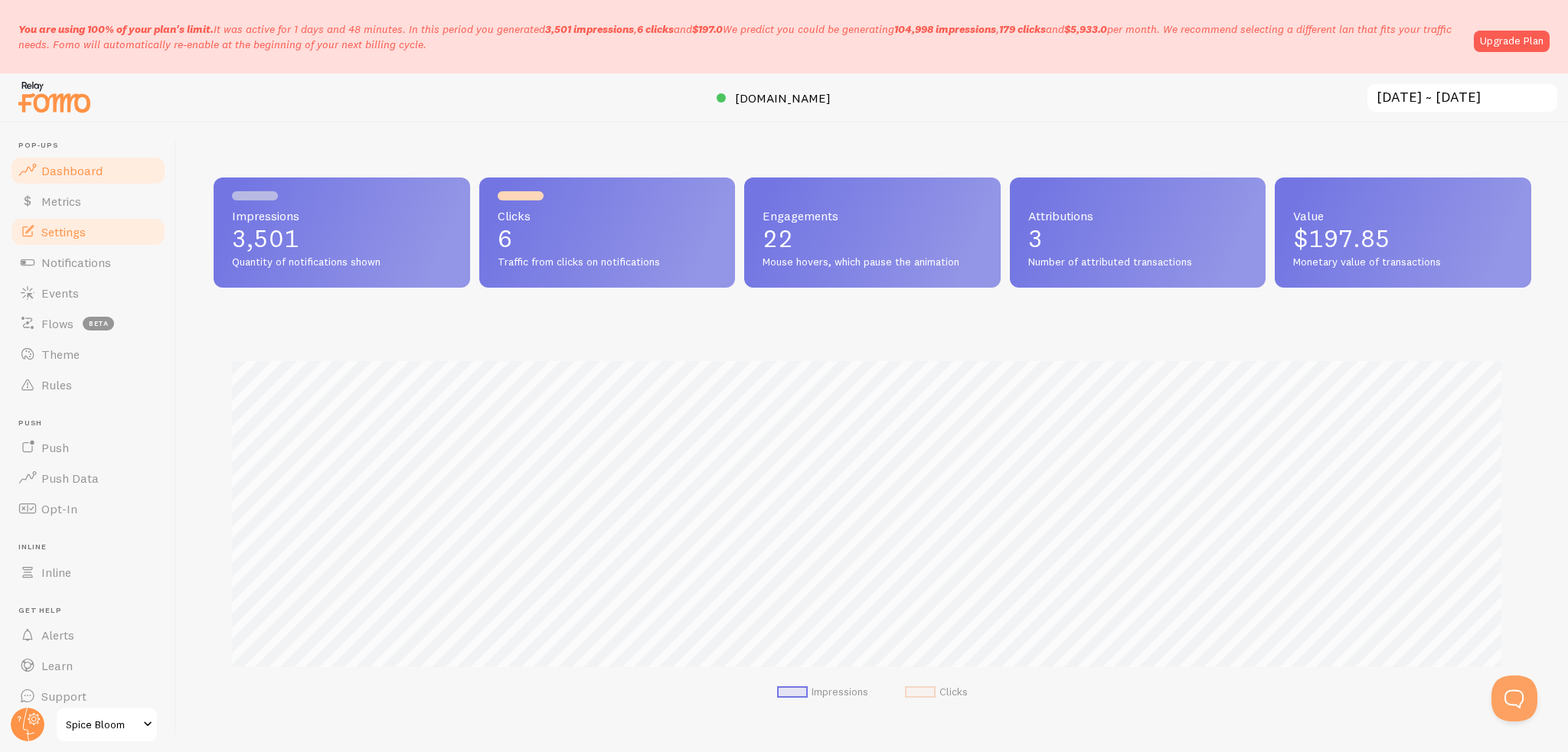
click at [102, 227] on link "Settings" at bounding box center [88, 232] width 158 height 31
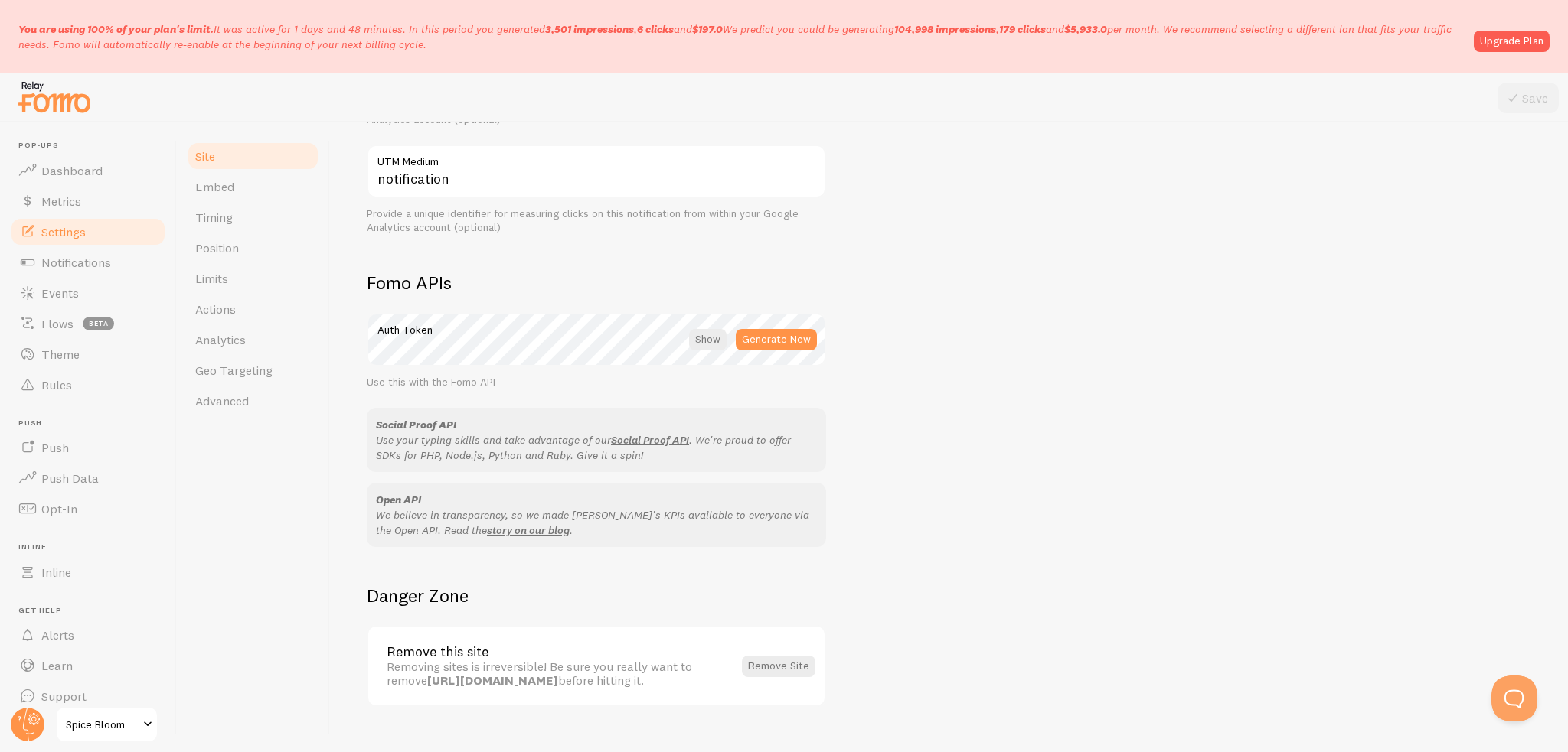
scroll to position [765, 0]
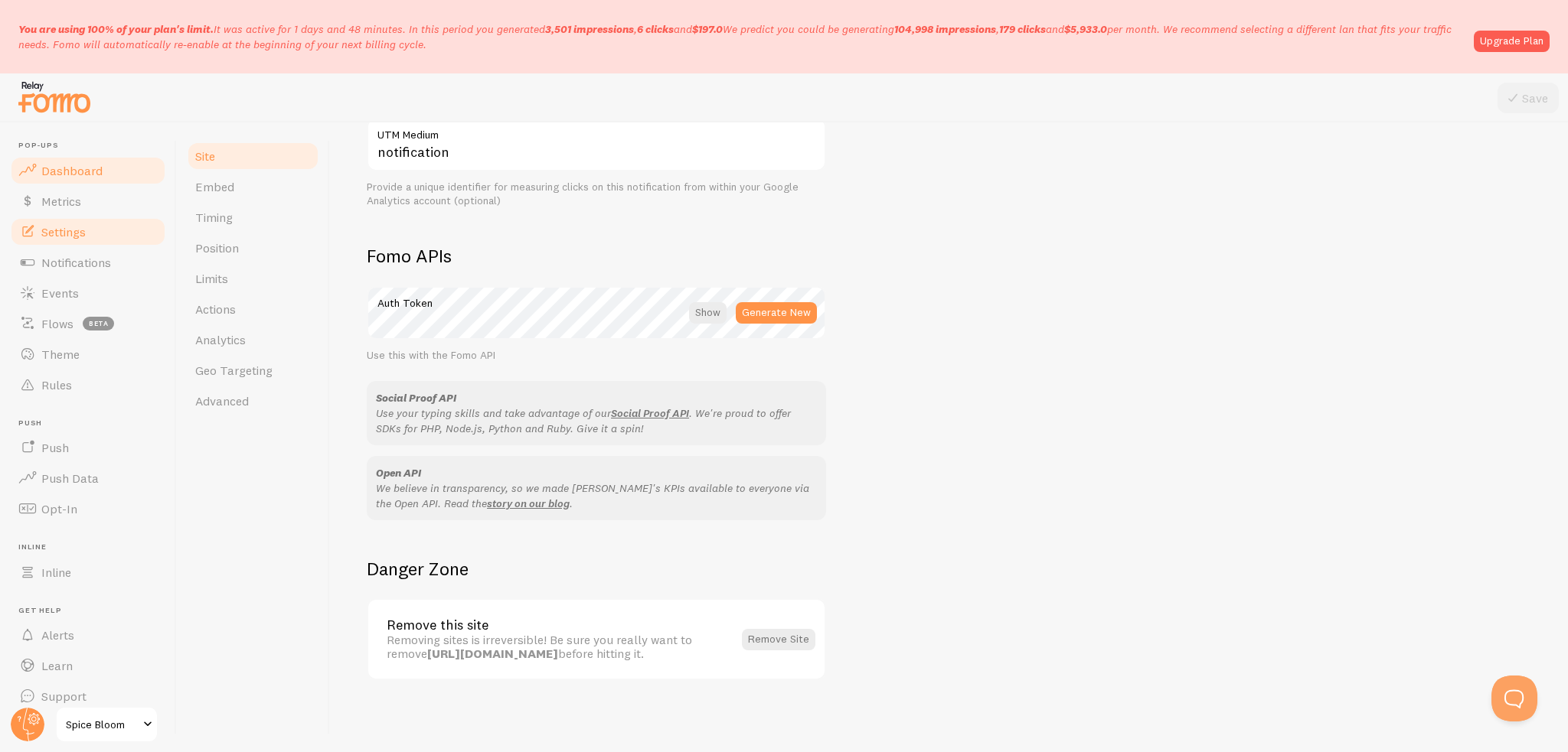
click at [79, 176] on span "Dashboard" at bounding box center [72, 171] width 62 height 15
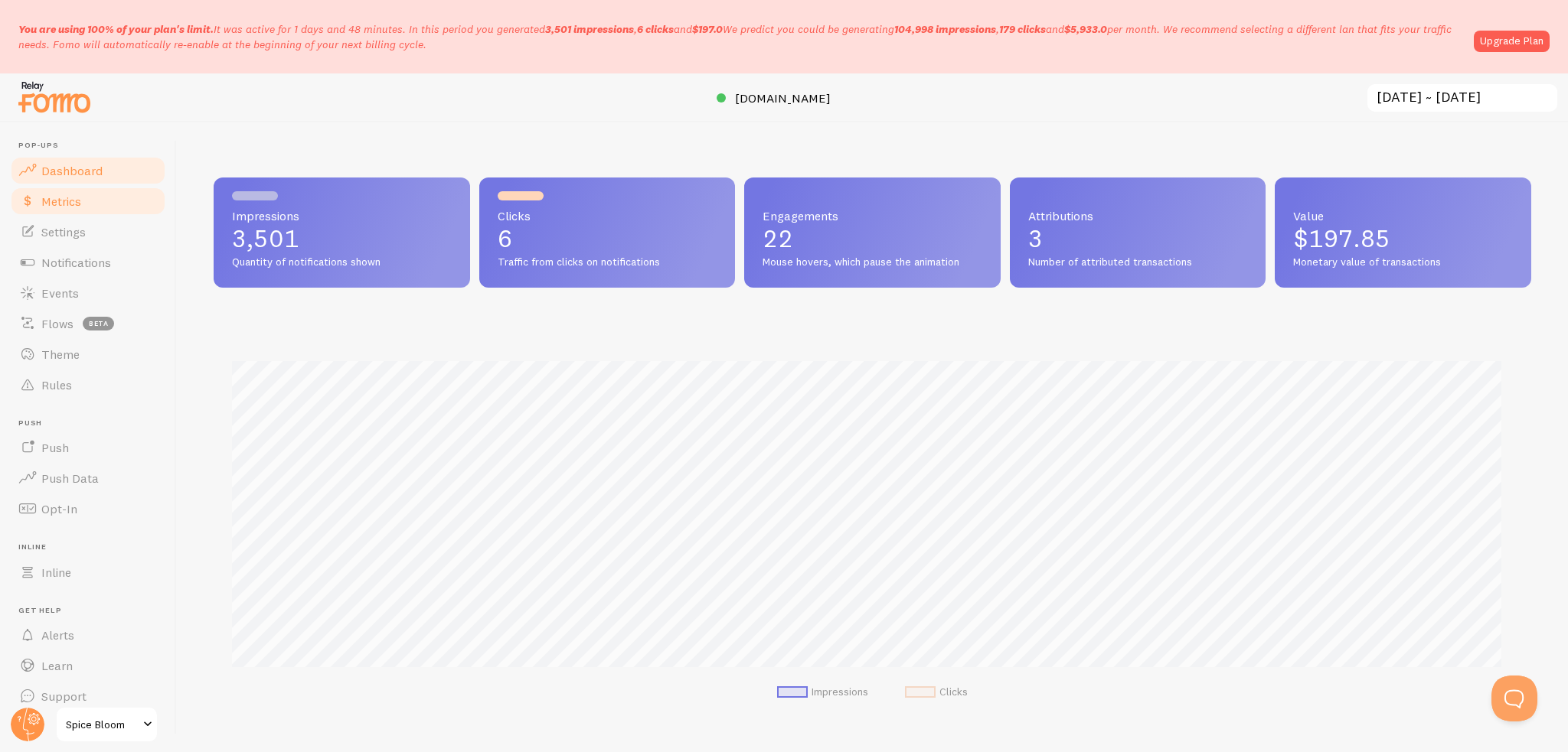
scroll to position [402, 1305]
click at [93, 210] on link "Metrics" at bounding box center [88, 201] width 158 height 31
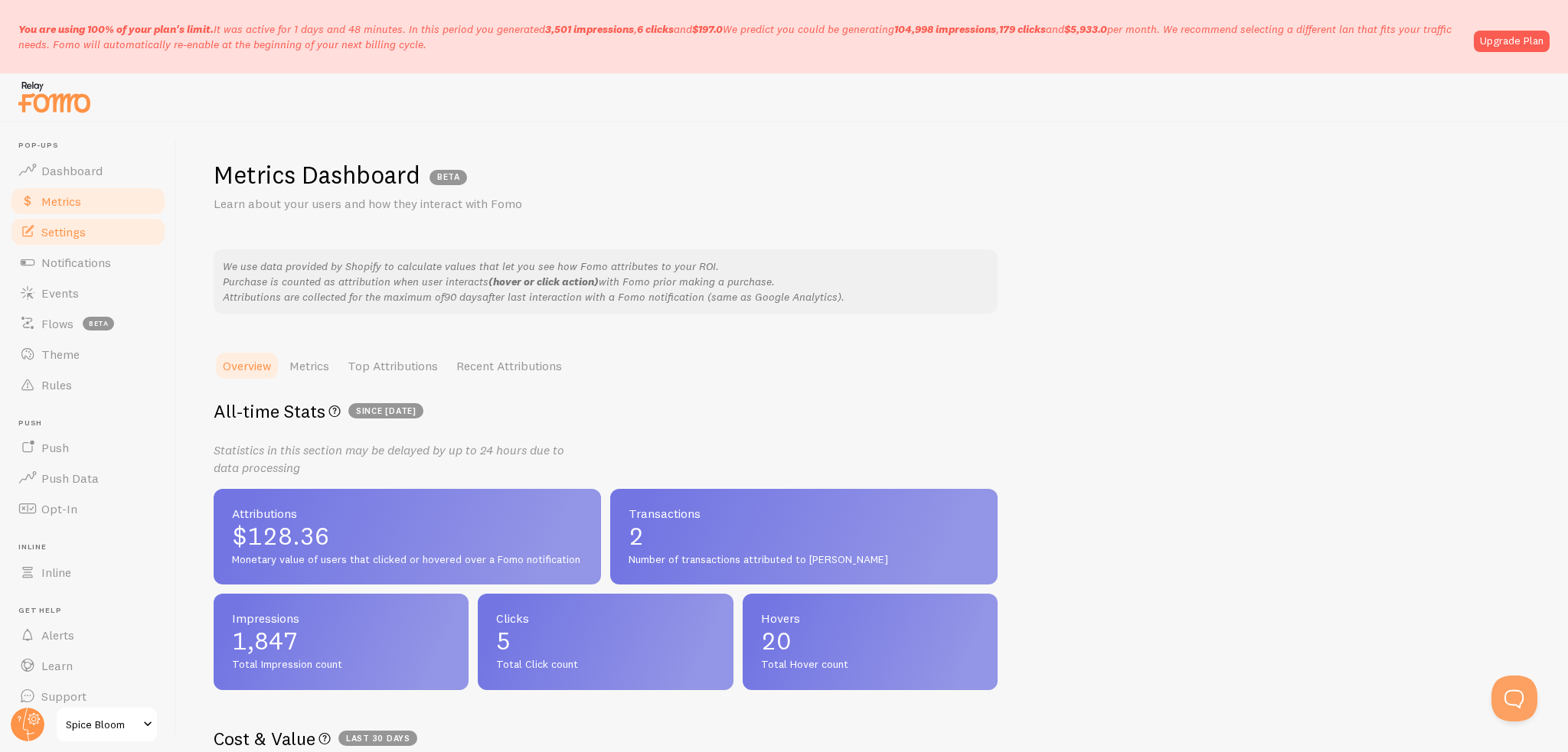
click at [98, 229] on link "Settings" at bounding box center [88, 232] width 158 height 31
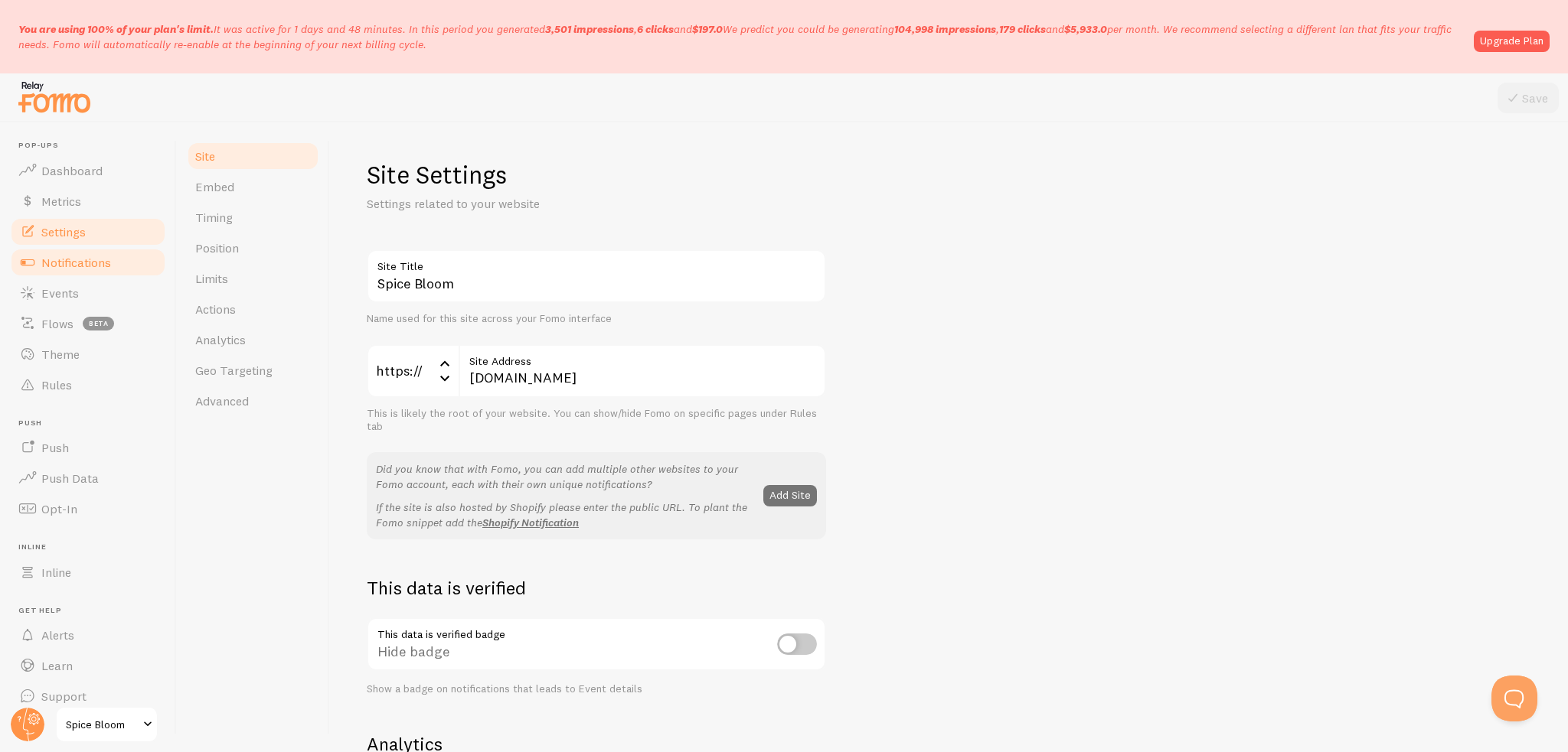
click at [112, 263] on link "Notifications" at bounding box center [88, 262] width 158 height 31
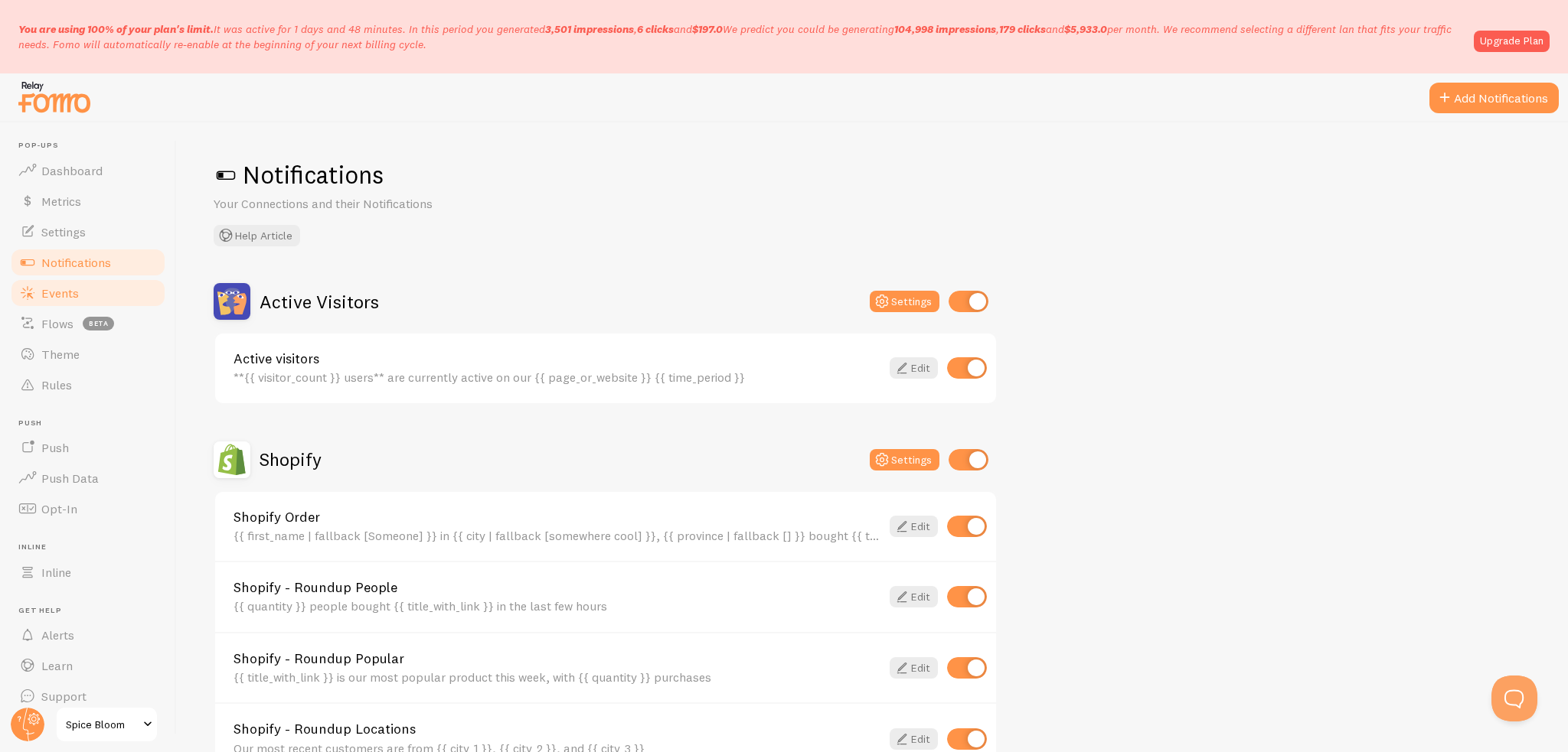
click at [128, 293] on link "Events" at bounding box center [88, 292] width 158 height 31
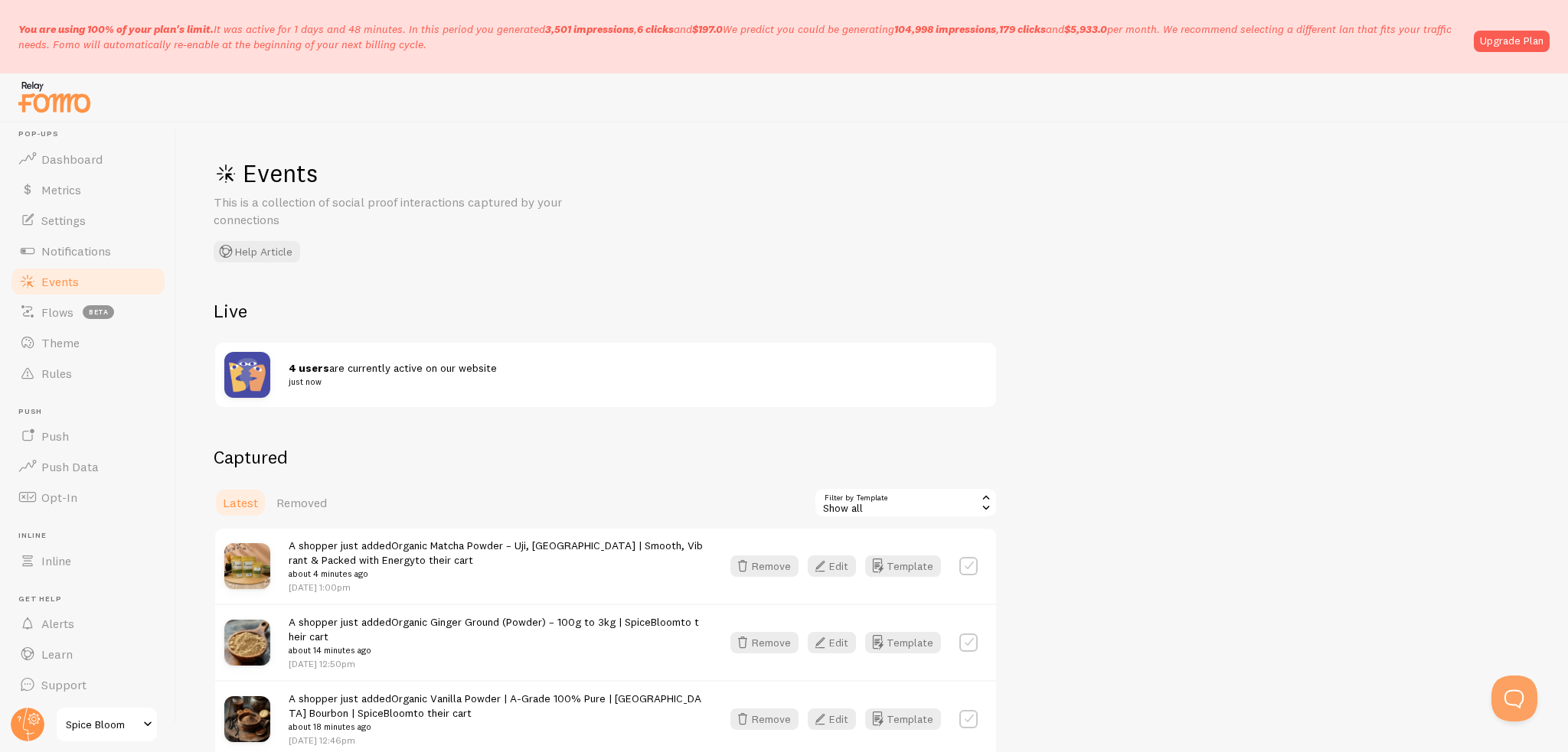
scroll to position [15, 0]
click at [89, 346] on link "Theme" at bounding box center [88, 339] width 158 height 31
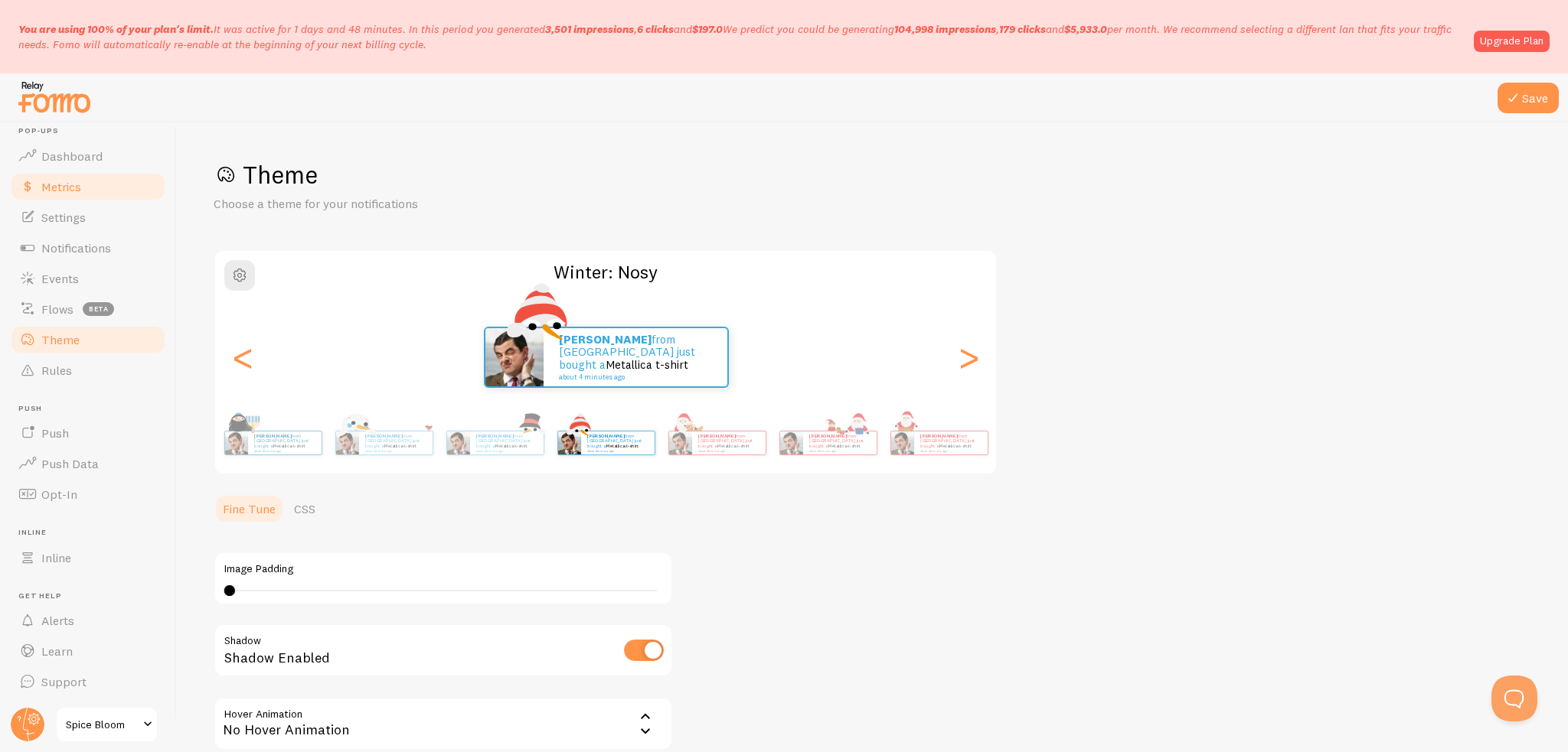
click at [74, 186] on span "Metrics" at bounding box center [61, 187] width 40 height 15
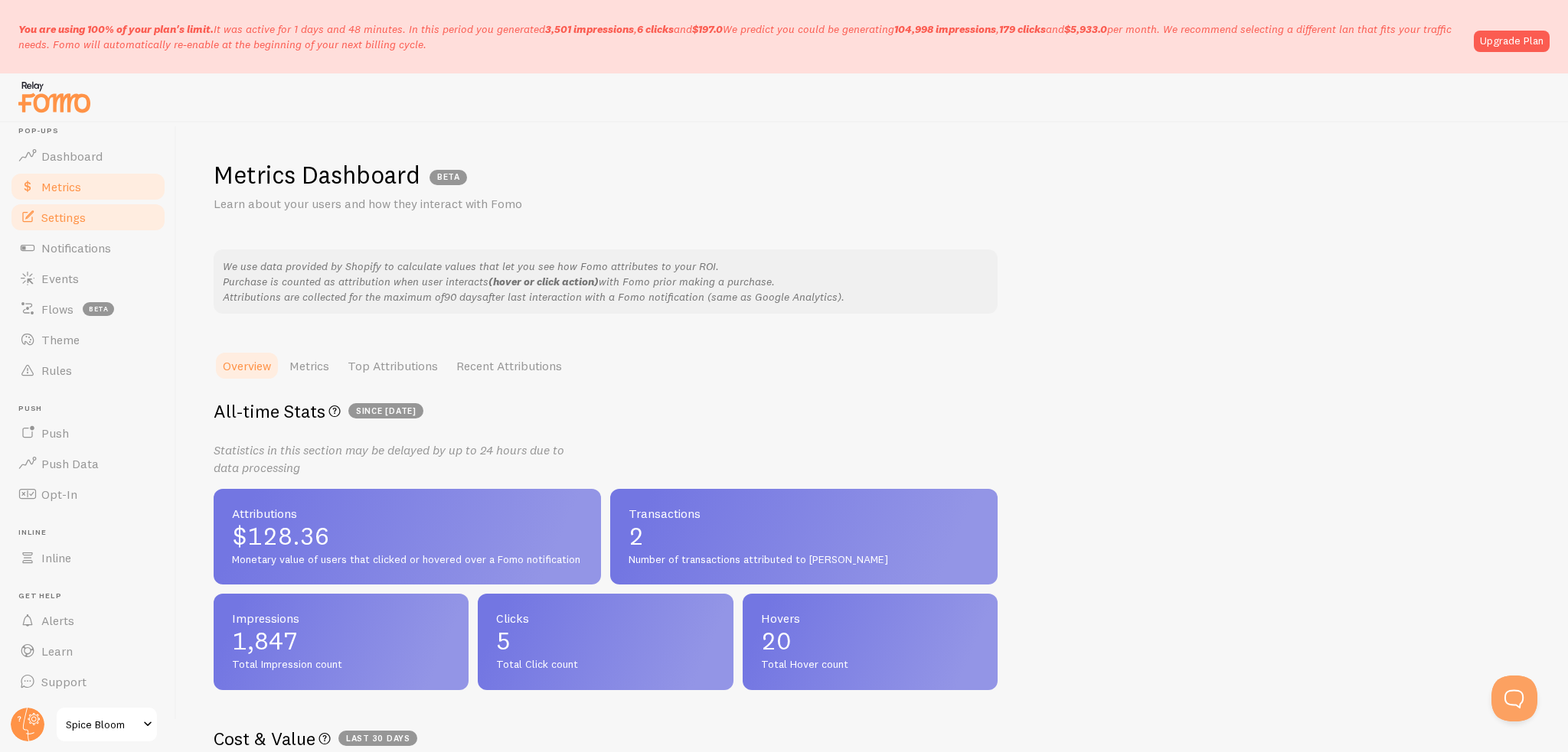
click at [71, 210] on span "Settings" at bounding box center [64, 218] width 45 height 15
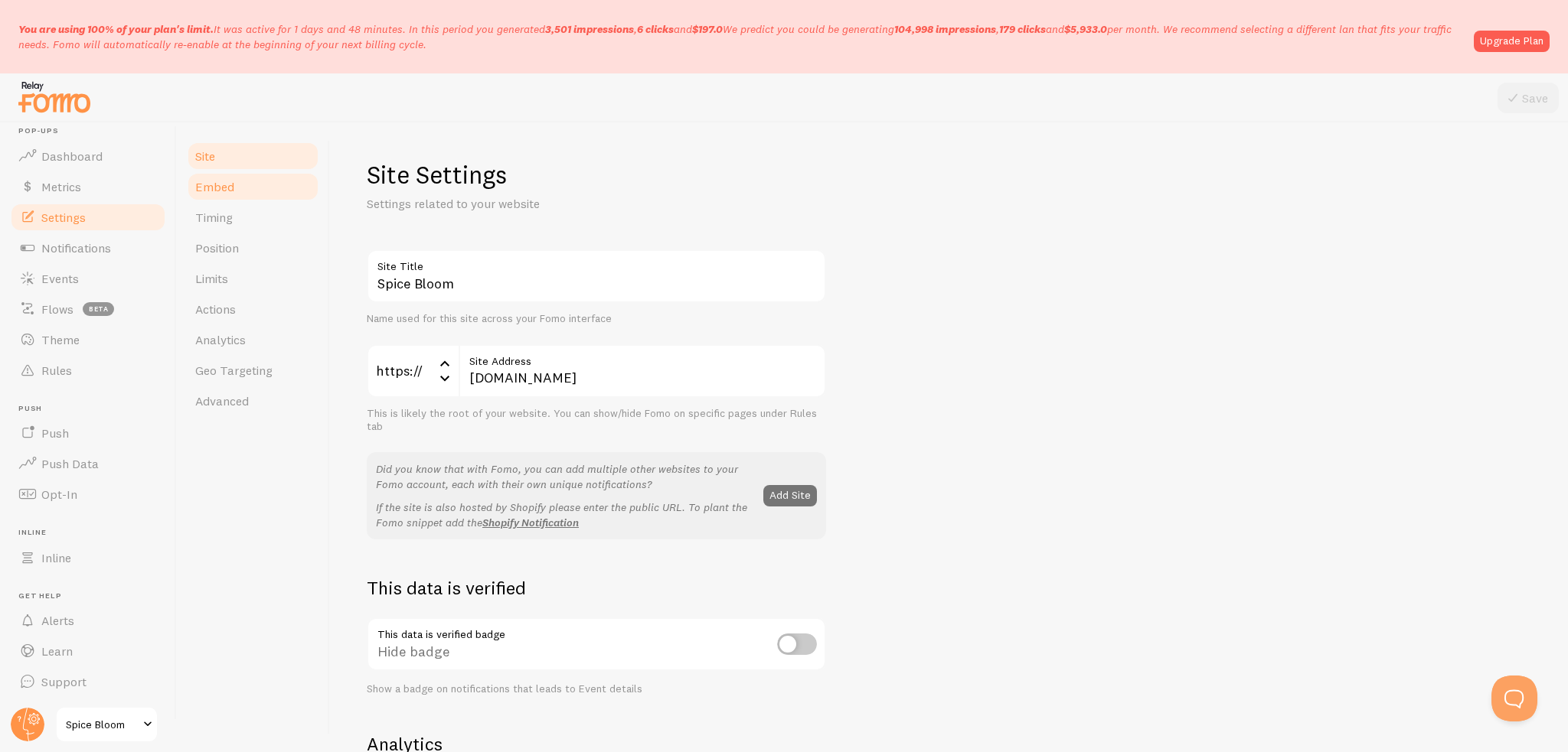
click at [192, 180] on link "Embed" at bounding box center [252, 187] width 134 height 31
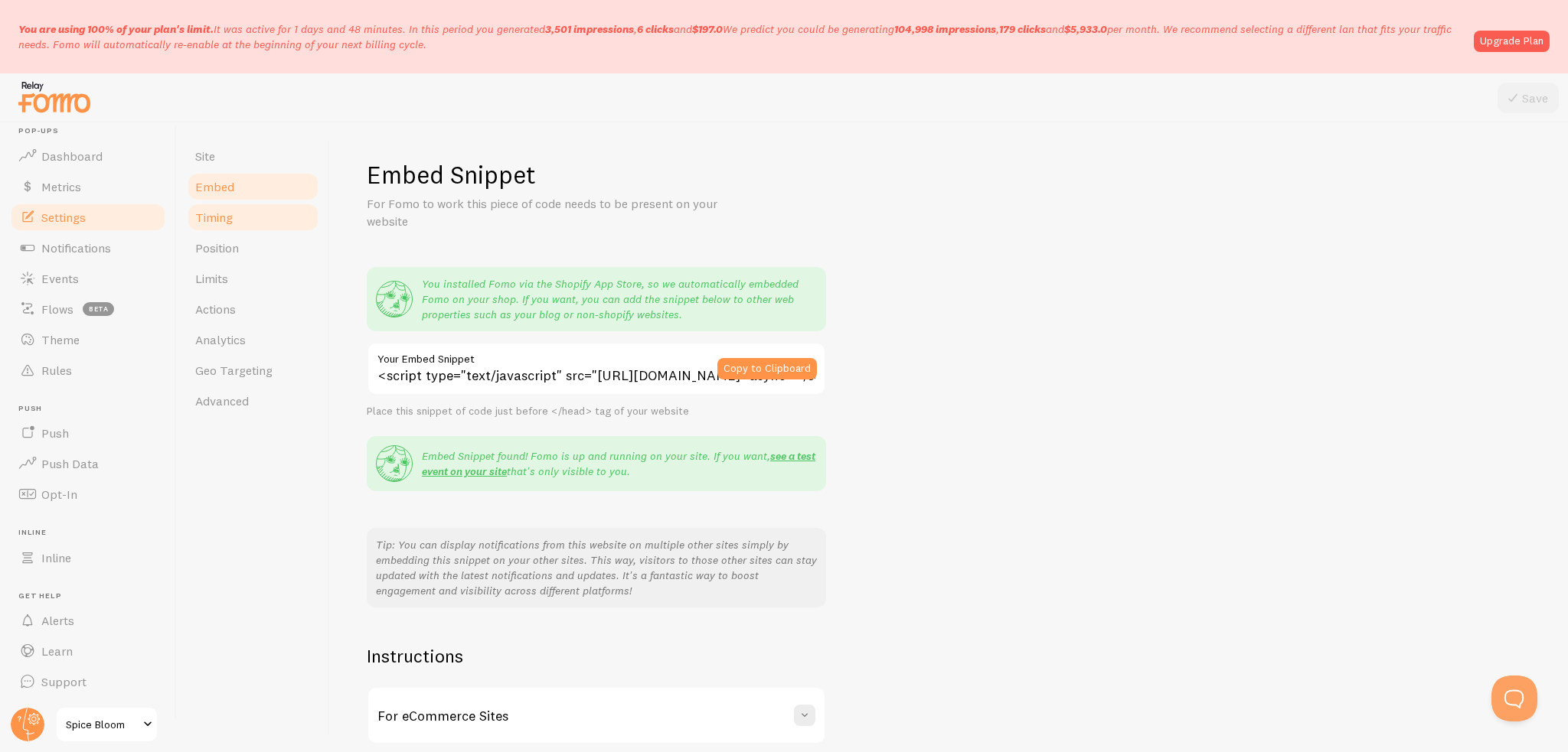
click at [219, 215] on span "Timing" at bounding box center [214, 218] width 37 height 15
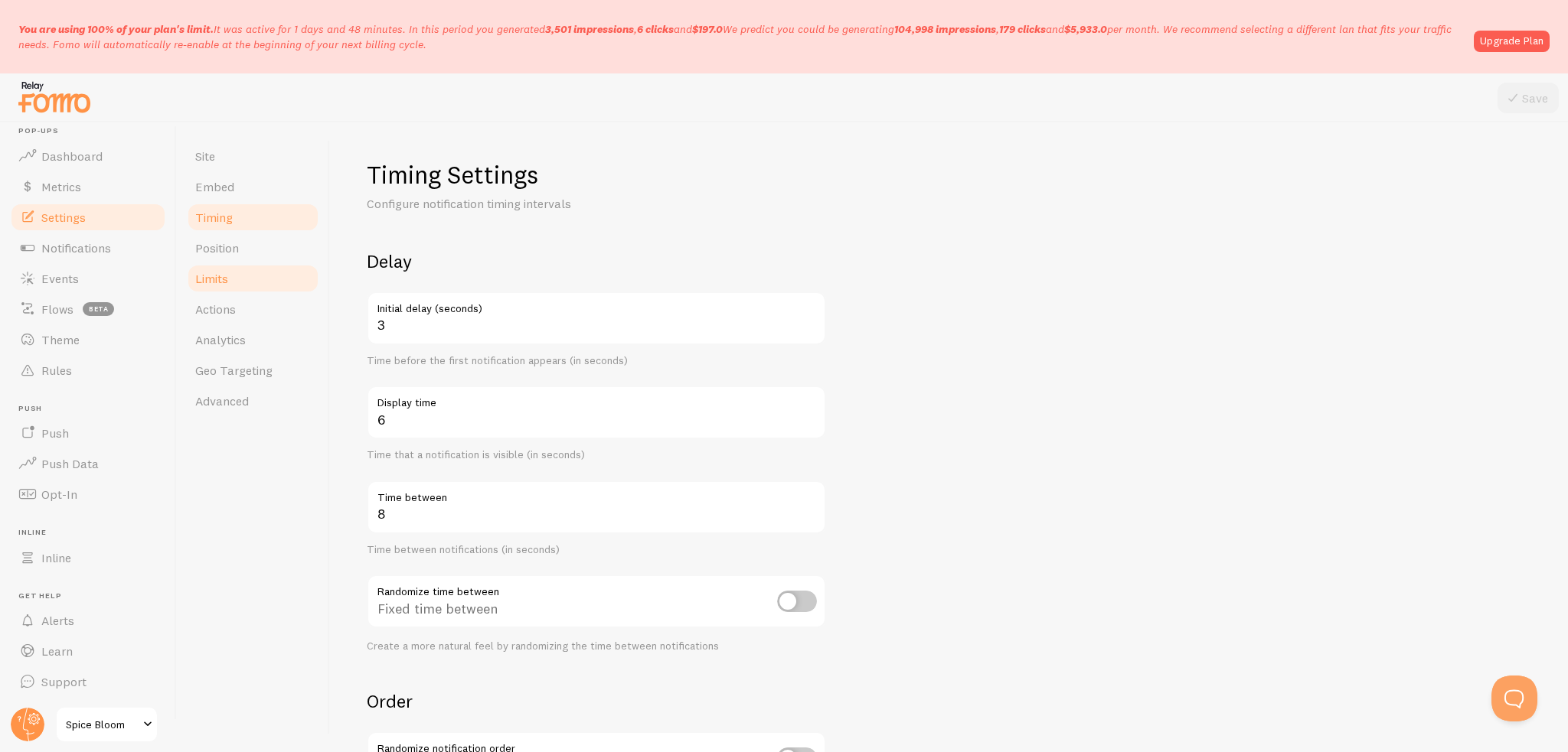
click at [241, 277] on link "Limits" at bounding box center [252, 278] width 134 height 31
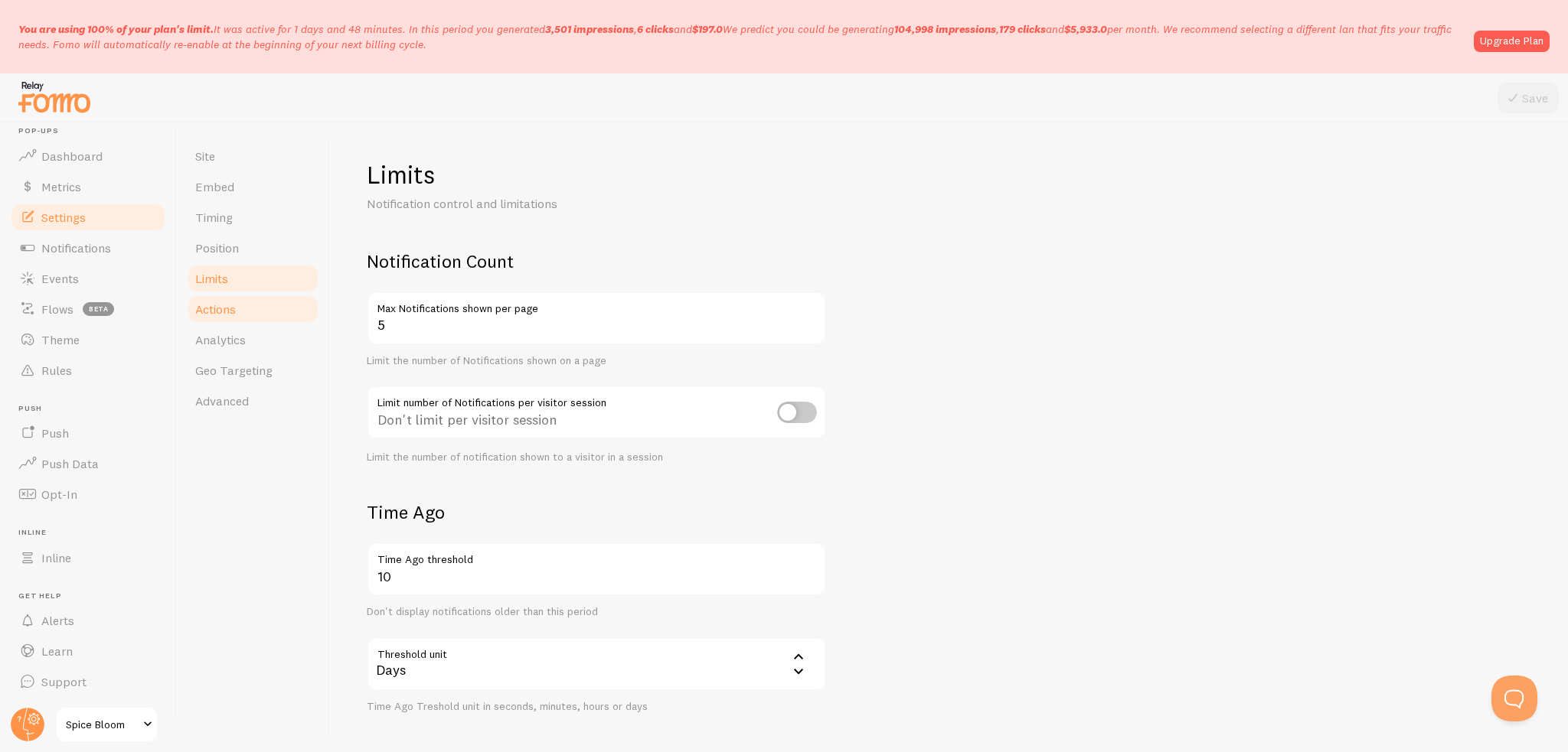
click at [247, 318] on link "Actions" at bounding box center [252, 309] width 134 height 31
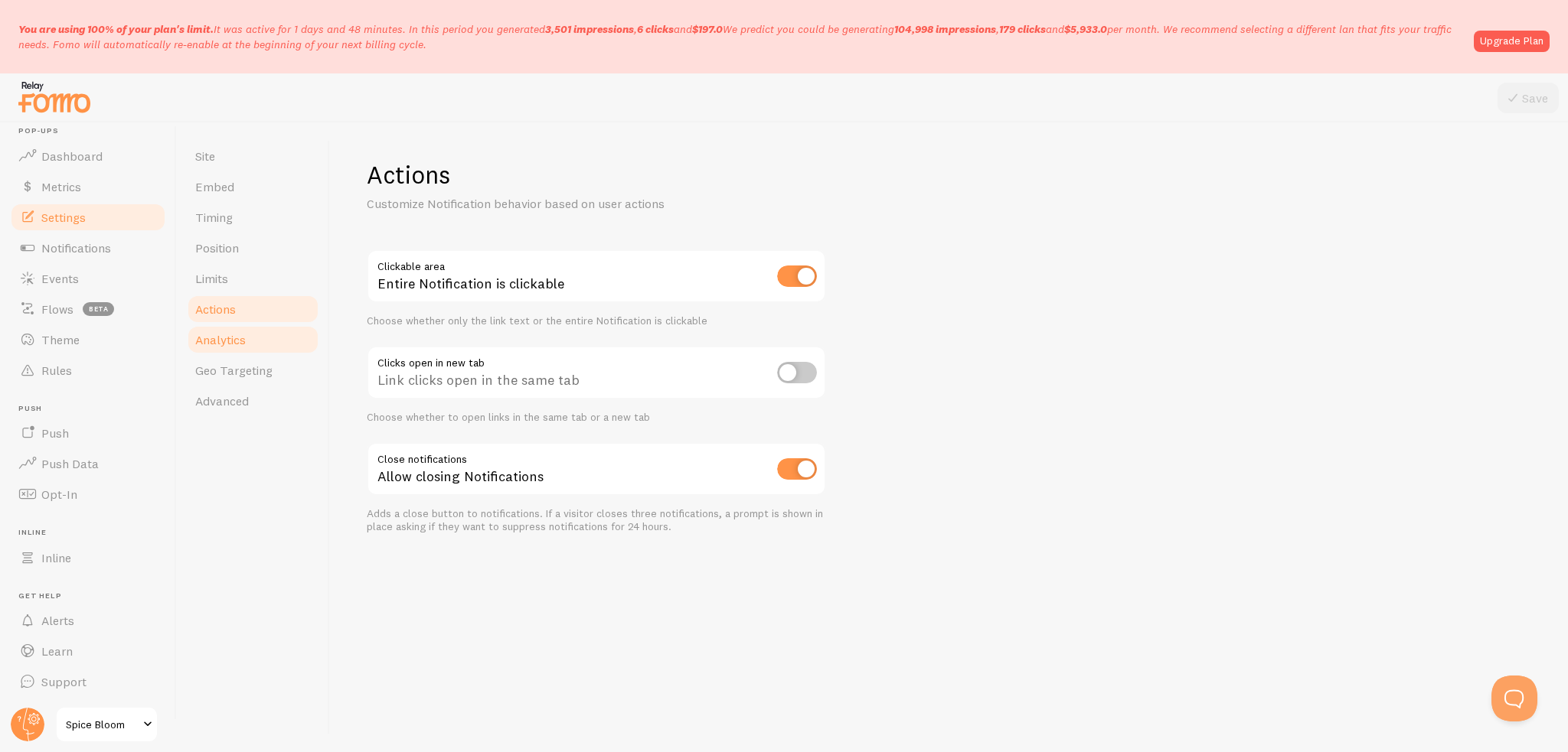
click at [247, 337] on link "Analytics" at bounding box center [252, 339] width 134 height 31
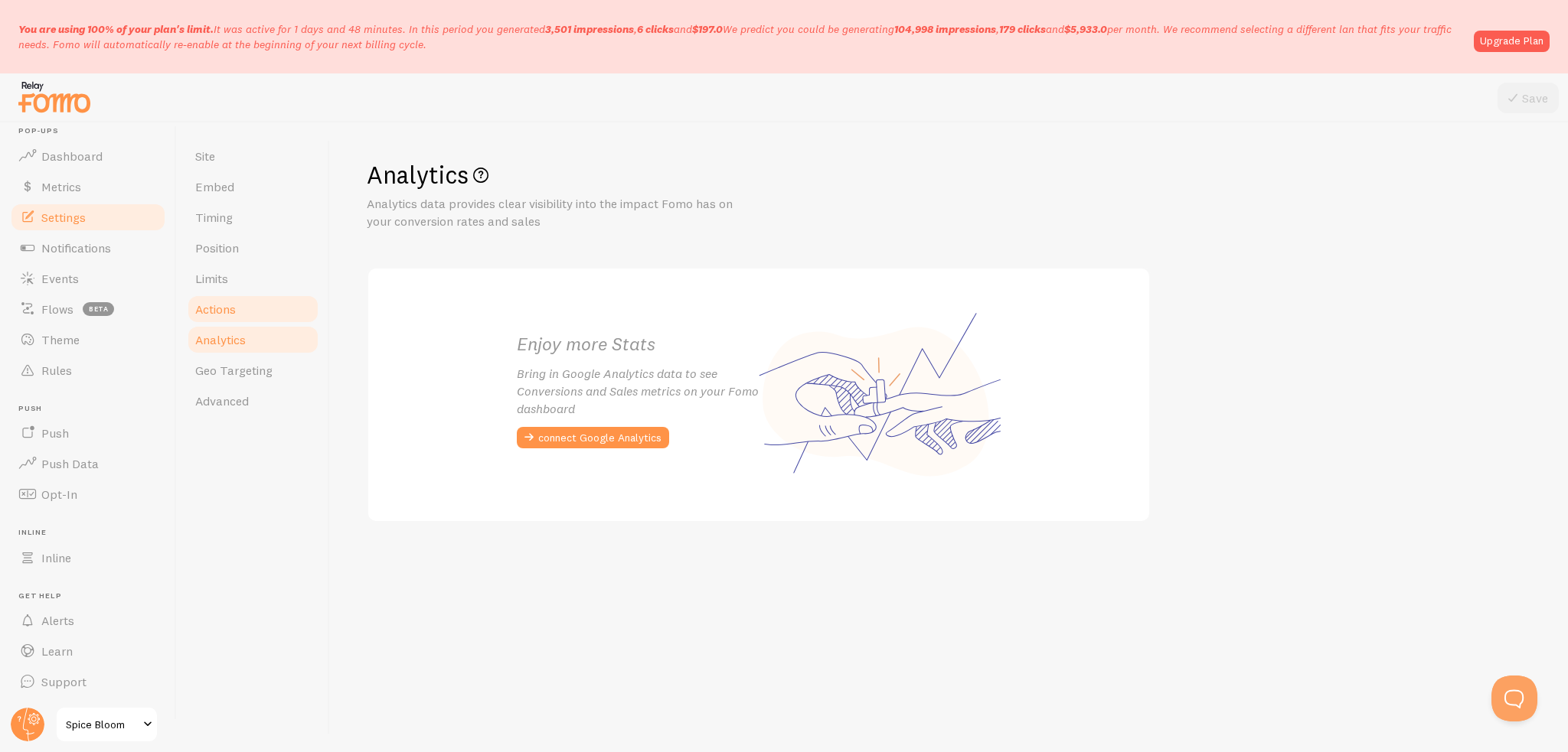
click at [244, 312] on link "Actions" at bounding box center [252, 309] width 134 height 31
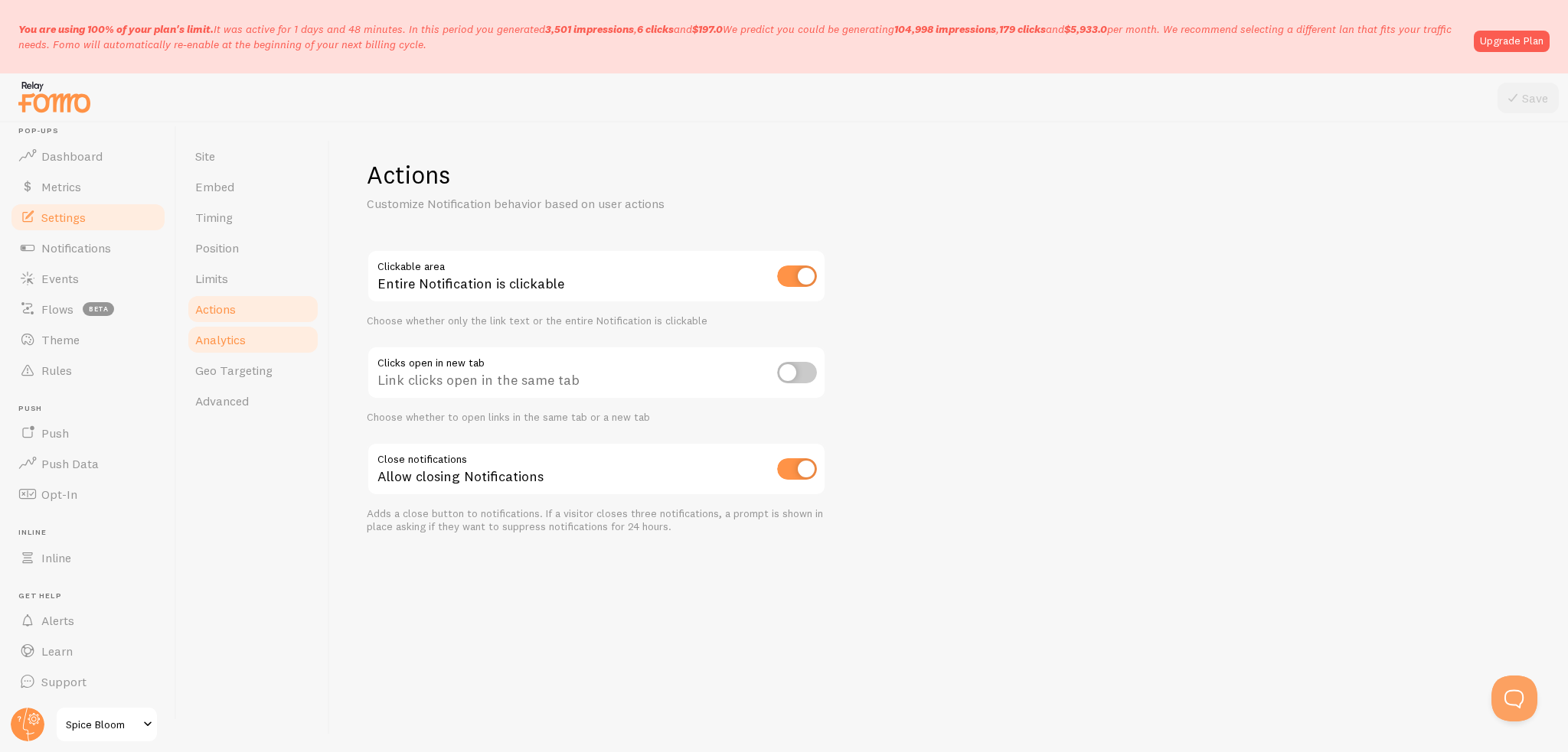
click at [250, 342] on link "Analytics" at bounding box center [252, 339] width 134 height 31
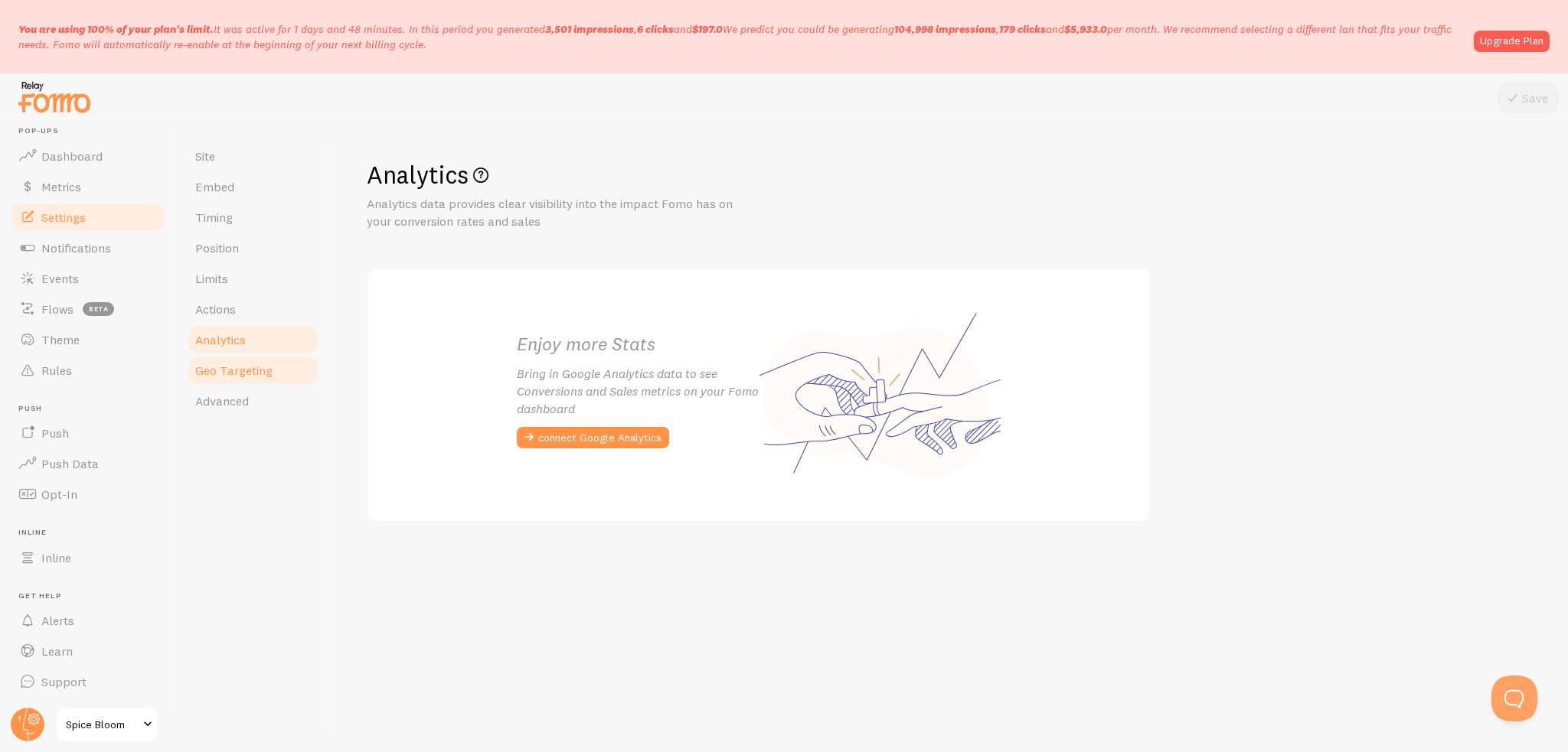
click at [251, 366] on span "Geo Targeting" at bounding box center [234, 370] width 78 height 15
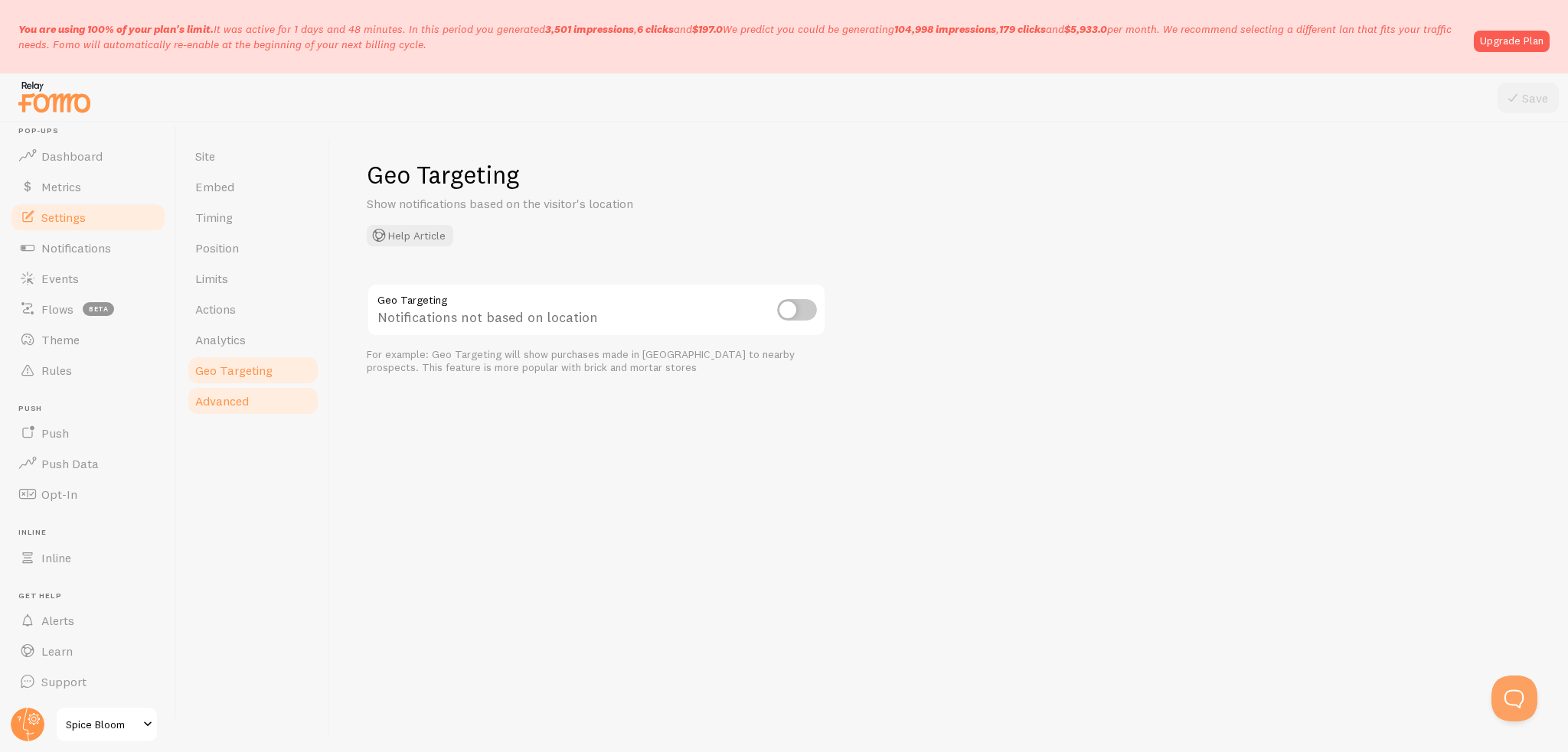
click at [254, 390] on link "Advanced" at bounding box center [252, 401] width 134 height 31
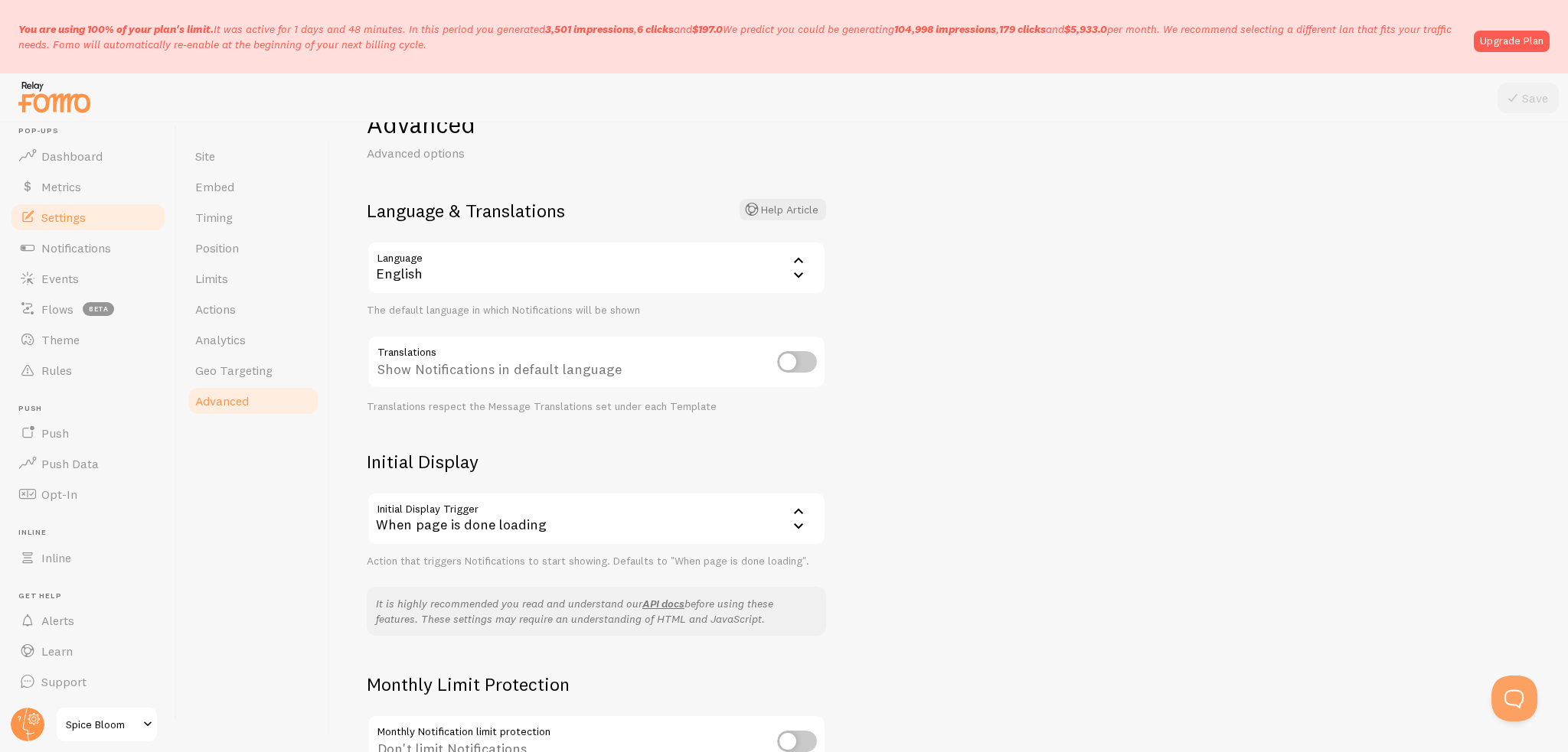
scroll to position [153, 0]
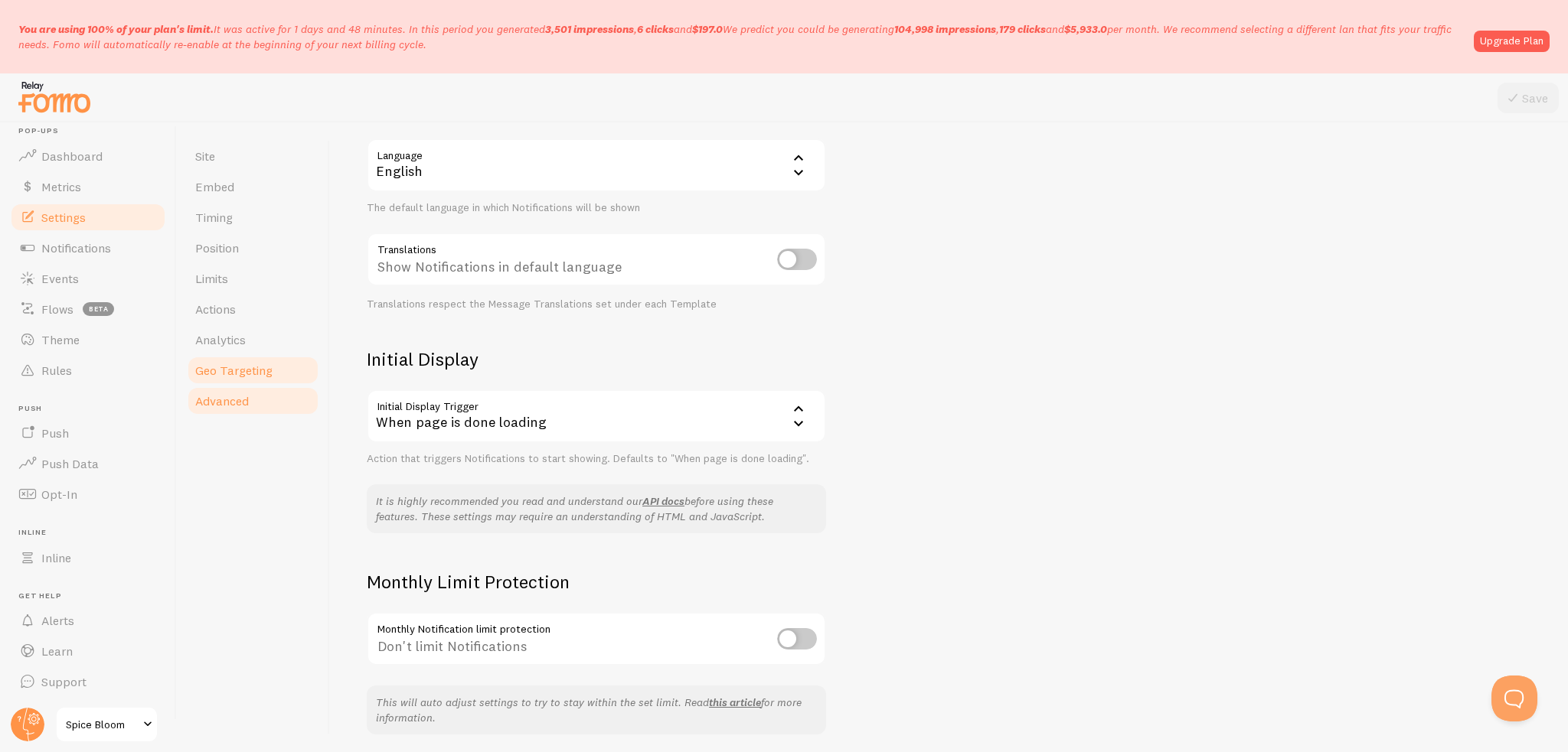
click at [297, 370] on link "Geo Targeting" at bounding box center [252, 370] width 134 height 31
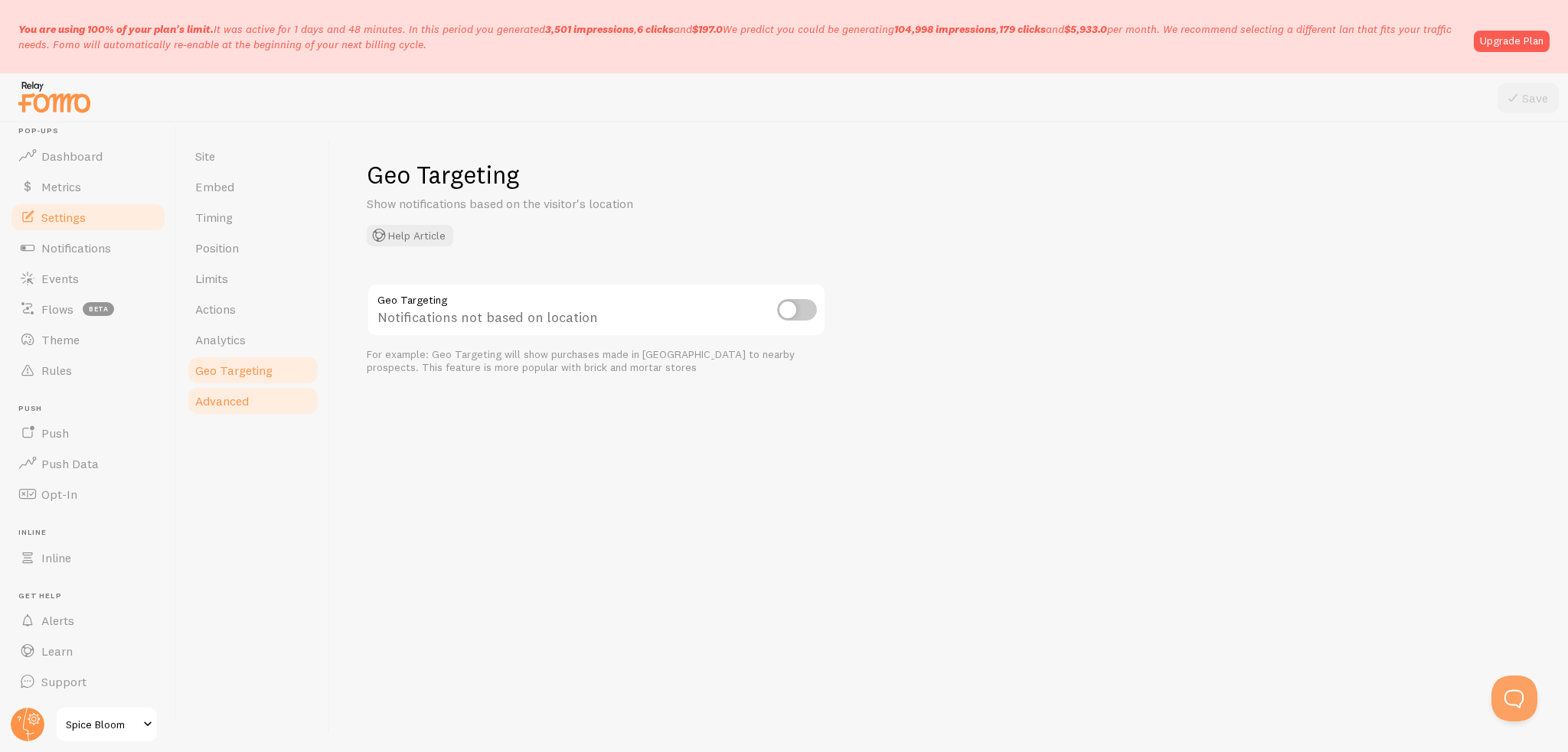
click at [290, 391] on link "Advanced" at bounding box center [252, 401] width 134 height 31
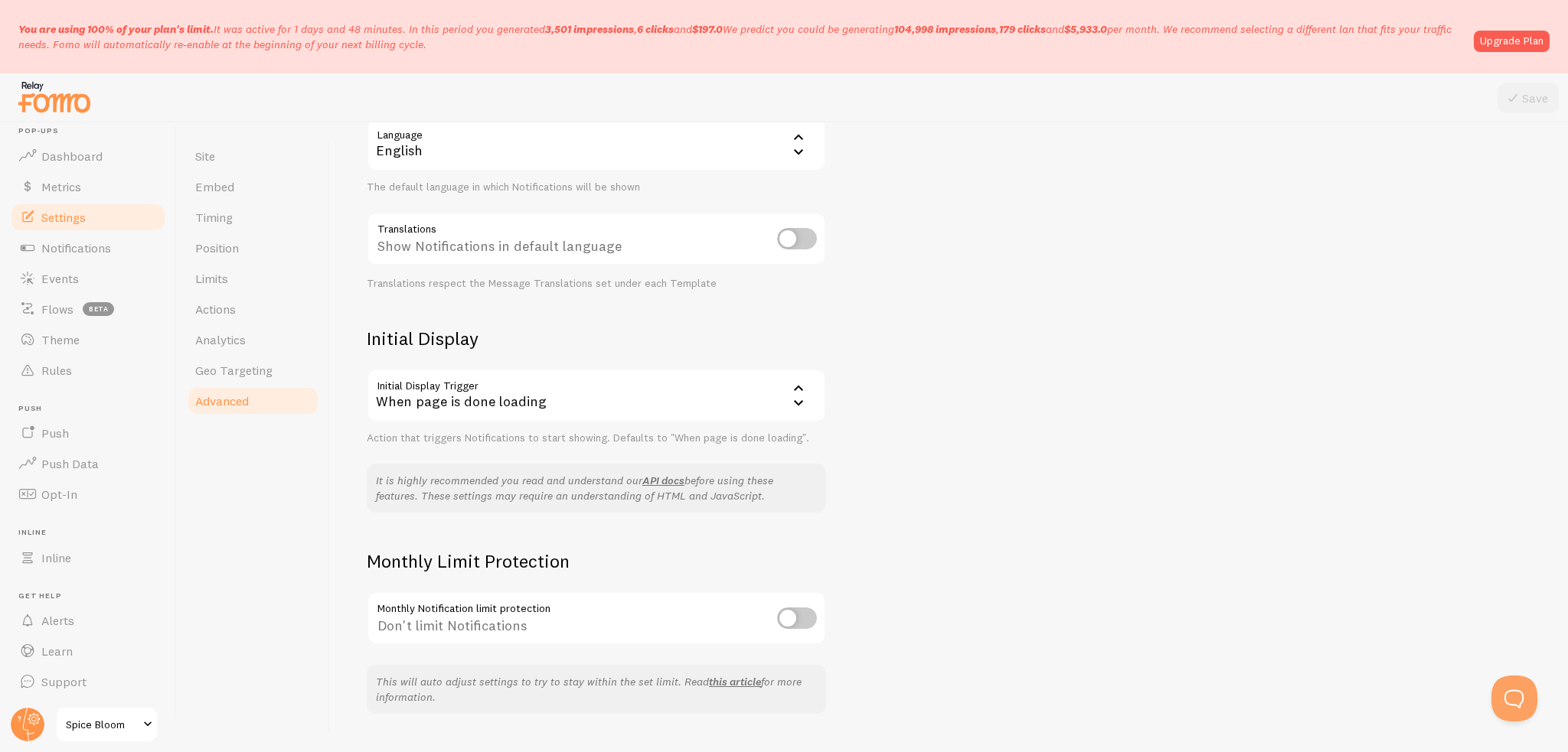
scroll to position [207, 0]
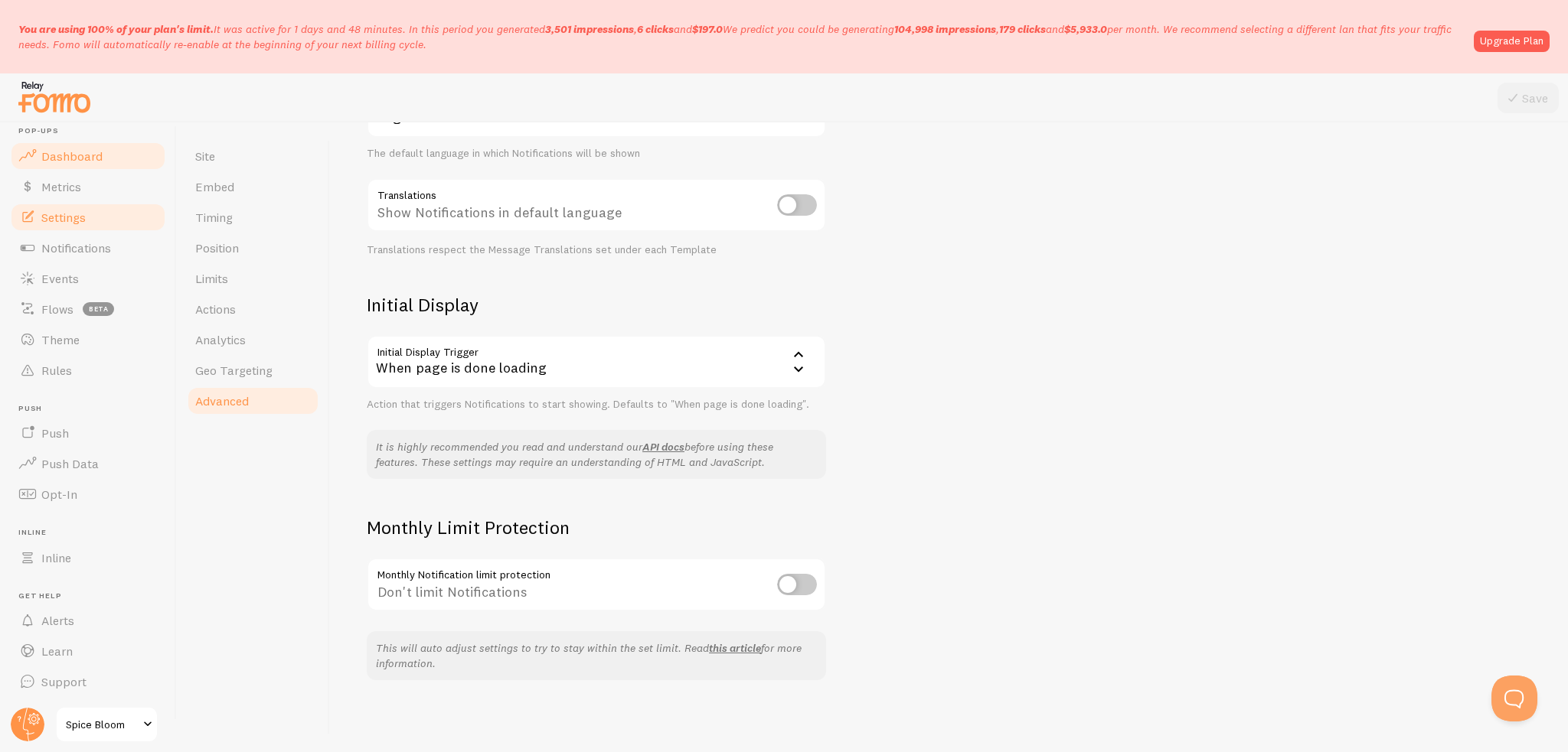
click at [91, 164] on link "Dashboard" at bounding box center [88, 156] width 158 height 31
